Goal: Find specific page/section: Find specific page/section

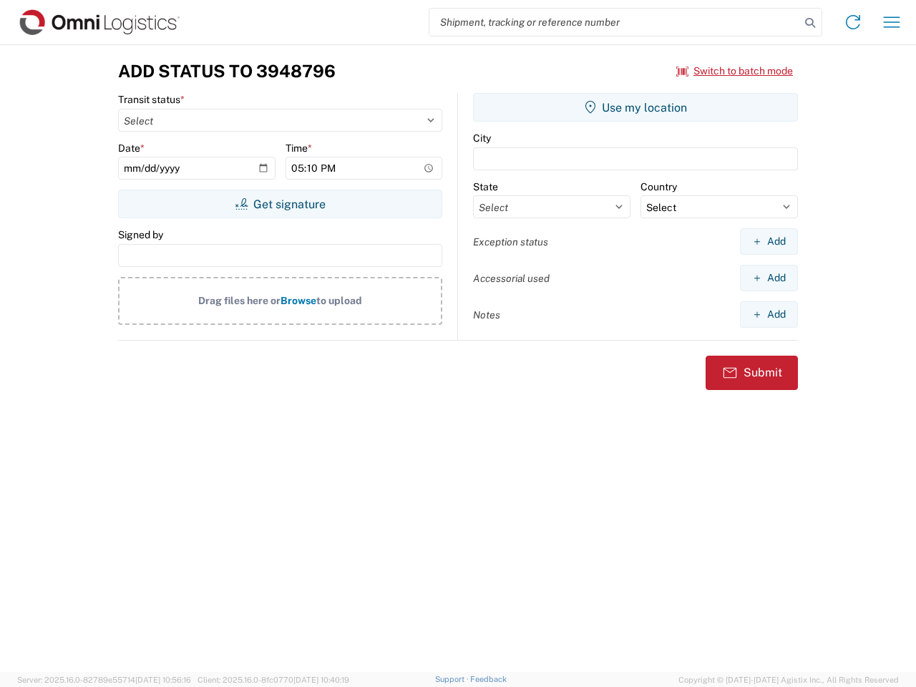
click at [615, 22] on input "search" at bounding box center [614, 22] width 371 height 27
click at [810, 23] on icon at bounding box center [810, 23] width 20 height 20
click at [853, 22] on icon at bounding box center [852, 22] width 23 height 23
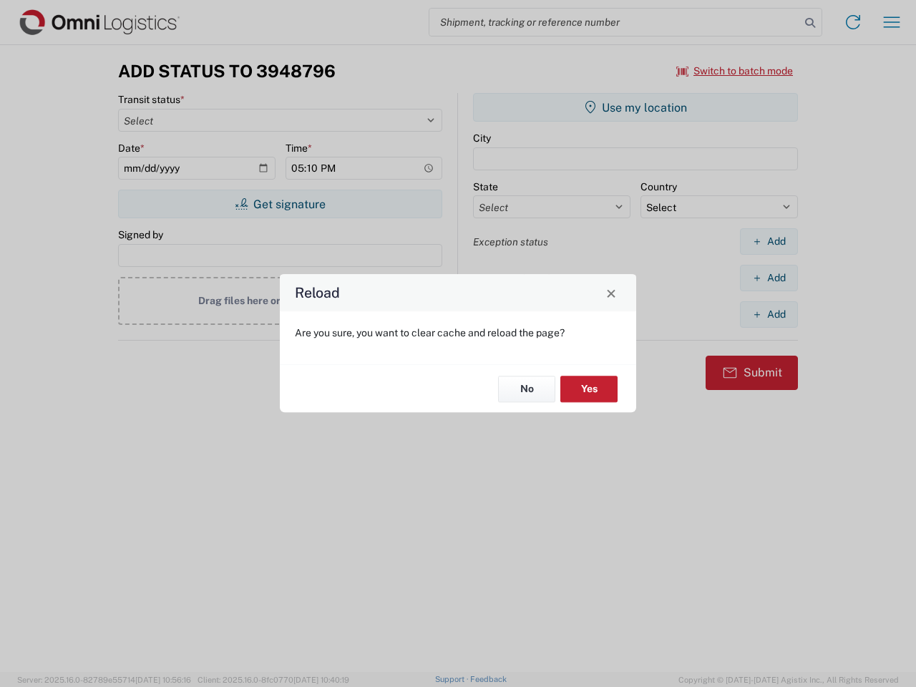
click at [735, 71] on div "Reload Are you sure, you want to clear cache and reload the page? No Yes" at bounding box center [458, 343] width 916 height 687
click at [280, 204] on div "Reload Are you sure, you want to clear cache and reload the page? No Yes" at bounding box center [458, 343] width 916 height 687
click at [635, 107] on div "Reload Are you sure, you want to clear cache and reload the page? No Yes" at bounding box center [458, 343] width 916 height 687
click at [768, 241] on div "Reload Are you sure, you want to clear cache and reload the page? No Yes" at bounding box center [458, 343] width 916 height 687
click at [768, 278] on div "Reload Are you sure, you want to clear cache and reload the page? No Yes" at bounding box center [458, 343] width 916 height 687
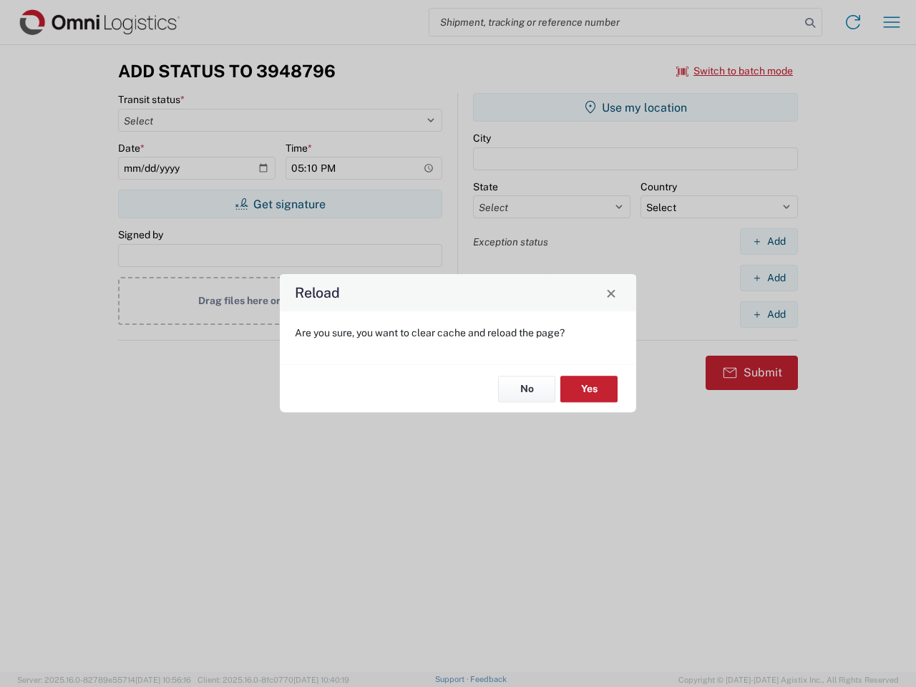
click at [768, 314] on div "Reload Are you sure, you want to clear cache and reload the page? No Yes" at bounding box center [458, 343] width 916 height 687
